Goal: Task Accomplishment & Management: Complete application form

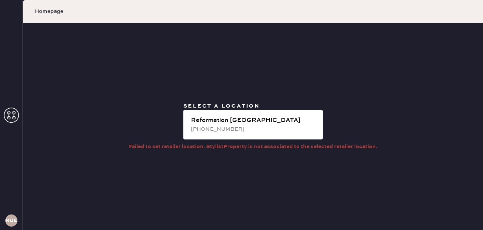
click at [232, 127] on div "[PHONE_NUMBER]" at bounding box center [254, 129] width 126 height 8
click at [3, 114] on div "RUESA" at bounding box center [11, 115] width 23 height 230
click at [10, 114] on icon at bounding box center [11, 115] width 15 height 15
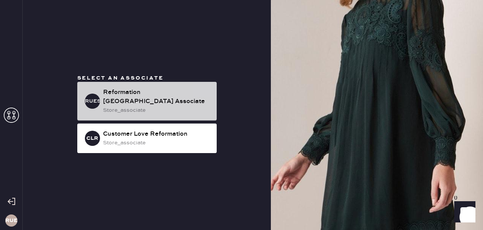
click at [158, 101] on div "Reformation [GEOGRAPHIC_DATA] Associate" at bounding box center [157, 97] width 108 height 18
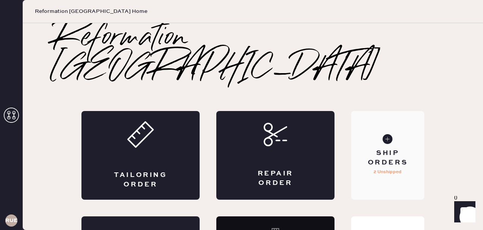
click at [377, 149] on div "Ship Orders" at bounding box center [387, 158] width 61 height 19
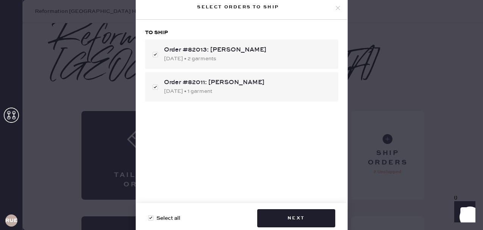
click at [338, 8] on icon at bounding box center [338, 8] width 7 height 7
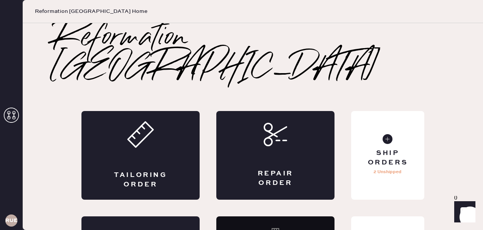
click at [8, 118] on use at bounding box center [11, 115] width 15 height 15
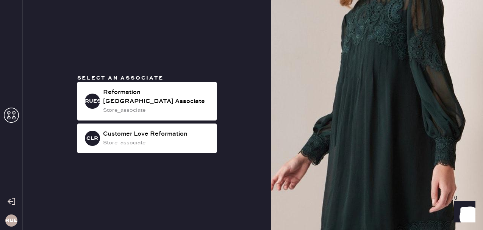
click at [13, 204] on icon at bounding box center [12, 202] width 8 height 8
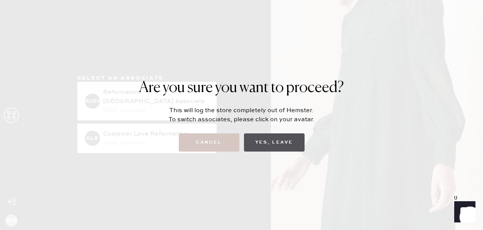
click at [290, 143] on button "Yes, Leave" at bounding box center [274, 142] width 61 height 18
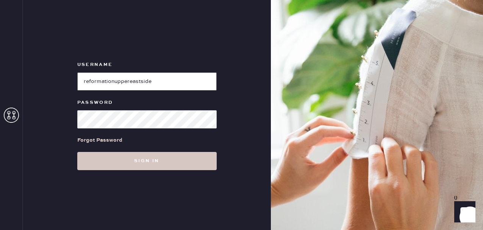
drag, startPoint x: 163, startPoint y: 86, endPoint x: 96, endPoint y: 74, distance: 68.2
click at [96, 74] on input "loginName" at bounding box center [146, 81] width 139 height 18
type input "reformationflatiron"
click at [77, 152] on button "Sign in" at bounding box center [146, 161] width 139 height 18
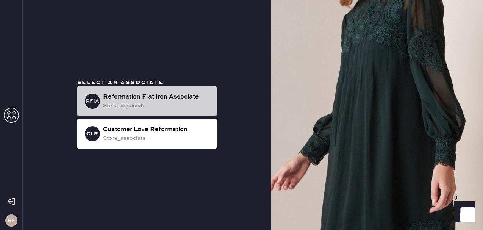
click at [166, 101] on div "Reformation Flat Iron Associate" at bounding box center [157, 96] width 108 height 9
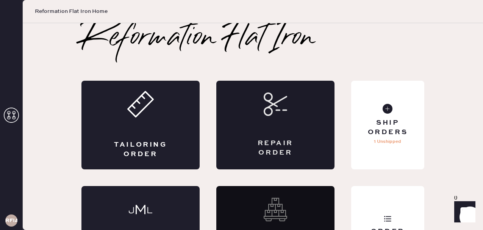
click at [285, 130] on div "Repair Order" at bounding box center [275, 125] width 118 height 89
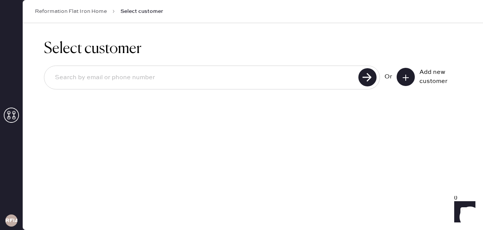
click at [413, 78] on button at bounding box center [406, 77] width 18 height 18
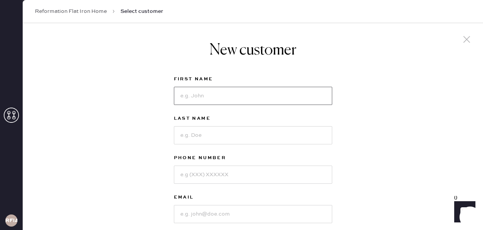
click at [260, 96] on input at bounding box center [253, 96] width 158 height 18
click at [196, 104] on input at bounding box center [253, 96] width 158 height 18
type input "Blythe"
type input "[PERSON_NAME]"
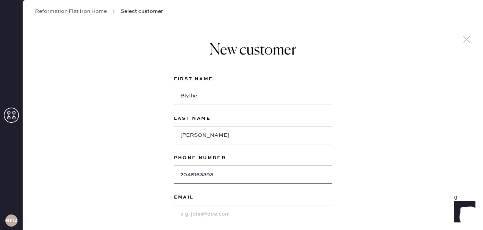
type input "7045163393"
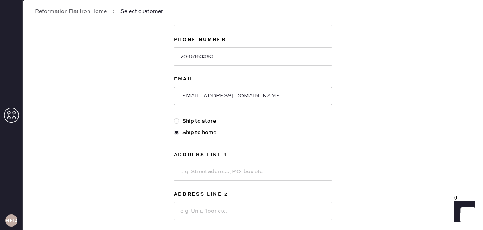
scroll to position [121, 0]
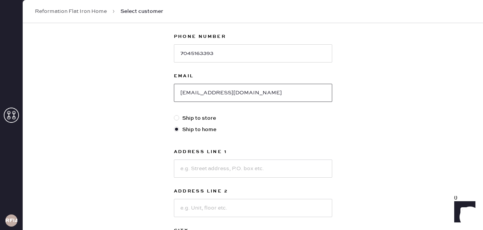
type input "[EMAIL_ADDRESS][DOMAIN_NAME]"
click at [203, 165] on input at bounding box center [253, 169] width 158 height 18
type input "[STREET_ADDRESS]"
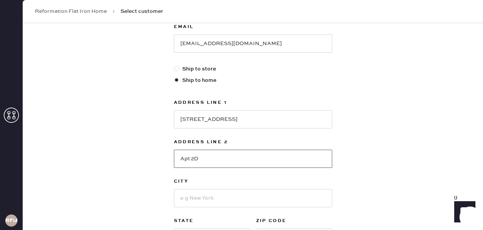
scroll to position [185, 0]
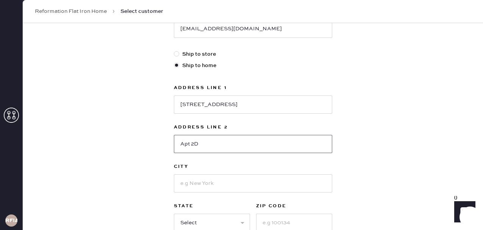
type input "Apt 2D"
click at [192, 192] on input at bounding box center [253, 183] width 158 height 18
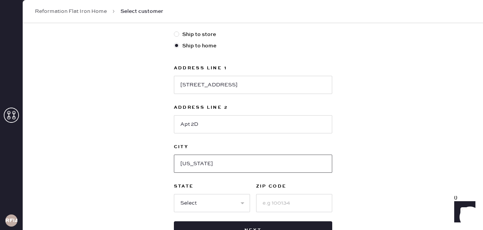
scroll to position [208, 0]
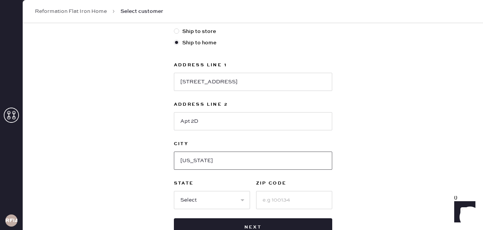
type input "[US_STATE]"
click at [196, 200] on select "Select AK AL AR AZ CA CO CT [GEOGRAPHIC_DATA] DE FL [GEOGRAPHIC_DATA] HI [GEOGR…" at bounding box center [212, 200] width 76 height 18
select select "NY"
click at [266, 192] on input at bounding box center [294, 200] width 76 height 18
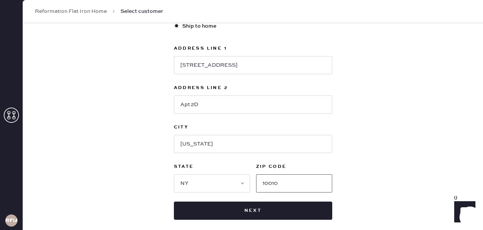
scroll to position [227, 0]
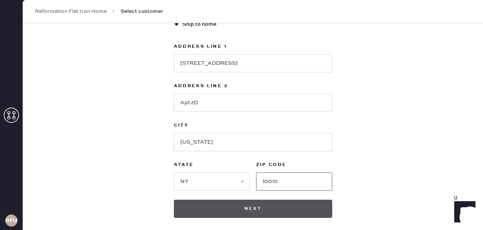
type input "10010"
click at [282, 204] on button "Next" at bounding box center [253, 209] width 158 height 18
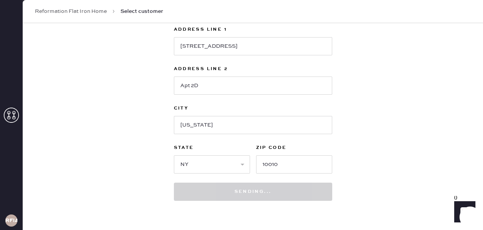
scroll to position [262, 0]
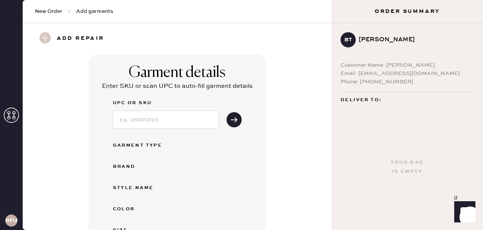
click at [303, 127] on div "Garment details Enter SKU or scan UPC to auto-fill garment details UPC or SKU G…" at bounding box center [177, 204] width 282 height 301
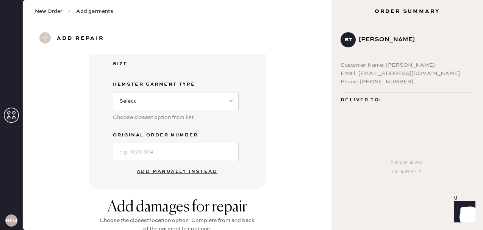
scroll to position [167, 0]
